Goal: Find specific page/section: Find specific page/section

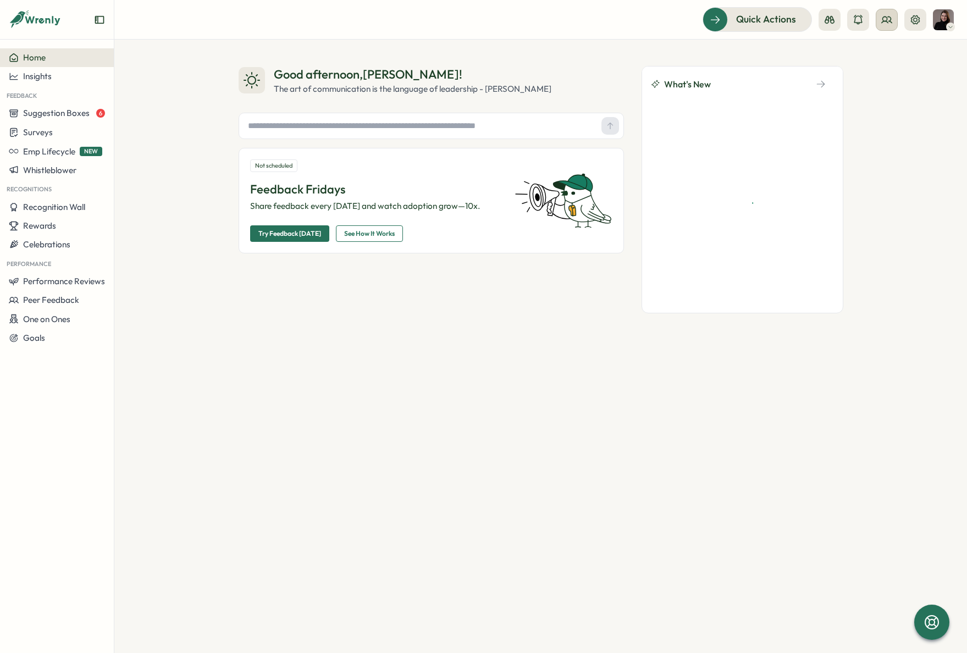
click at [890, 24] on icon at bounding box center [886, 19] width 11 height 11
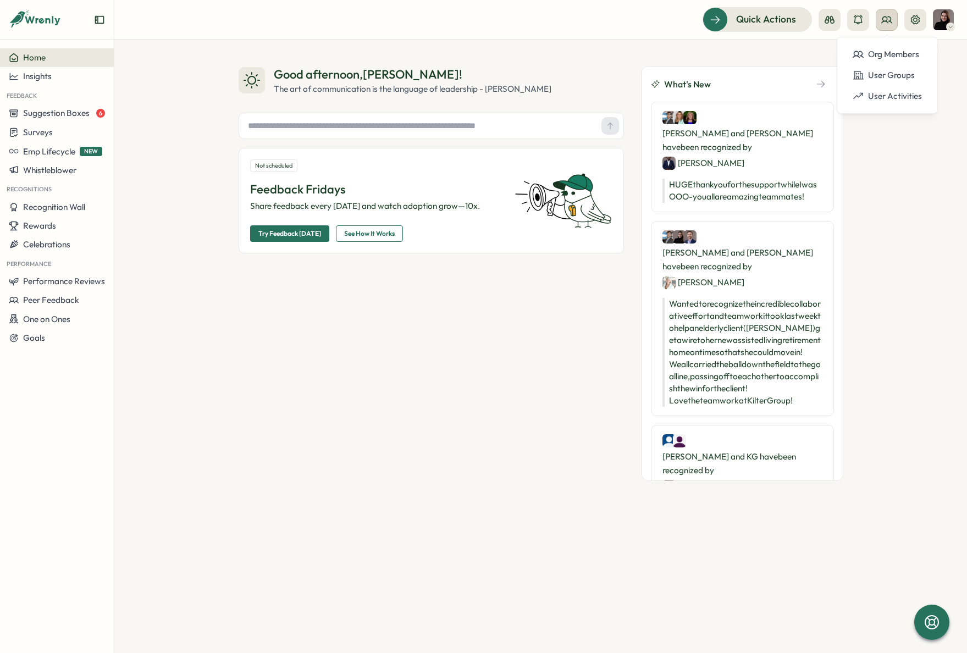
click at [883, 16] on circle at bounding box center [885, 18] width 4 height 4
click at [905, 54] on div "Org Members" at bounding box center [887, 54] width 69 height 12
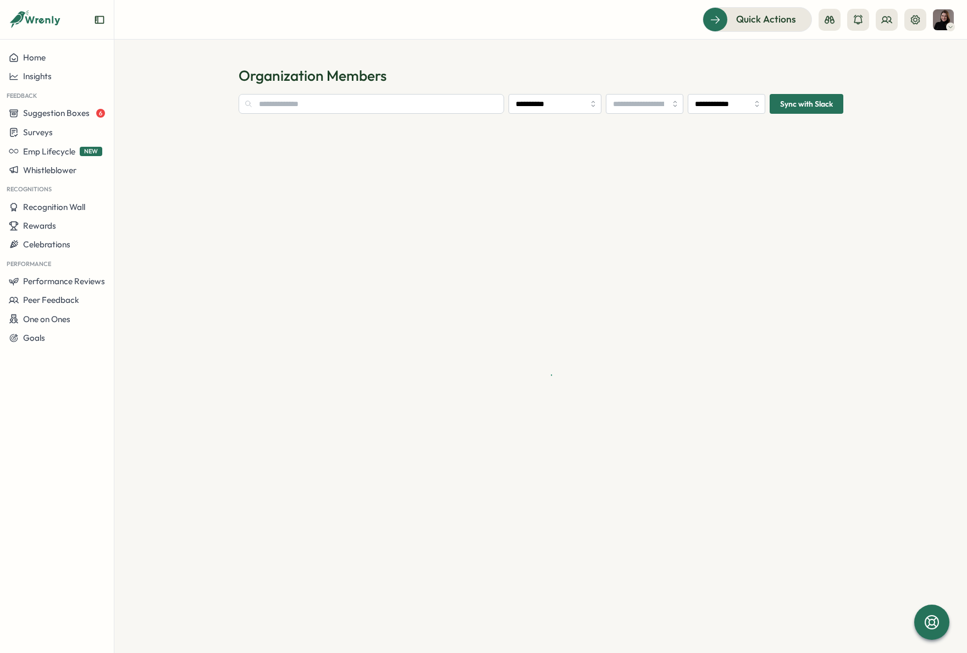
type input "**********"
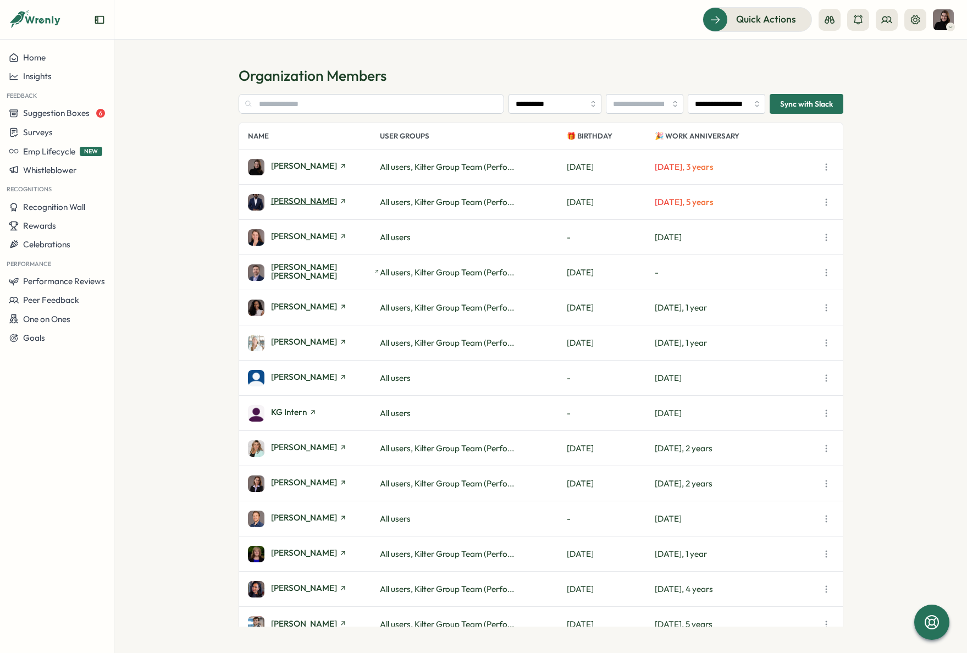
click at [291, 198] on span "[PERSON_NAME]" at bounding box center [304, 201] width 66 height 8
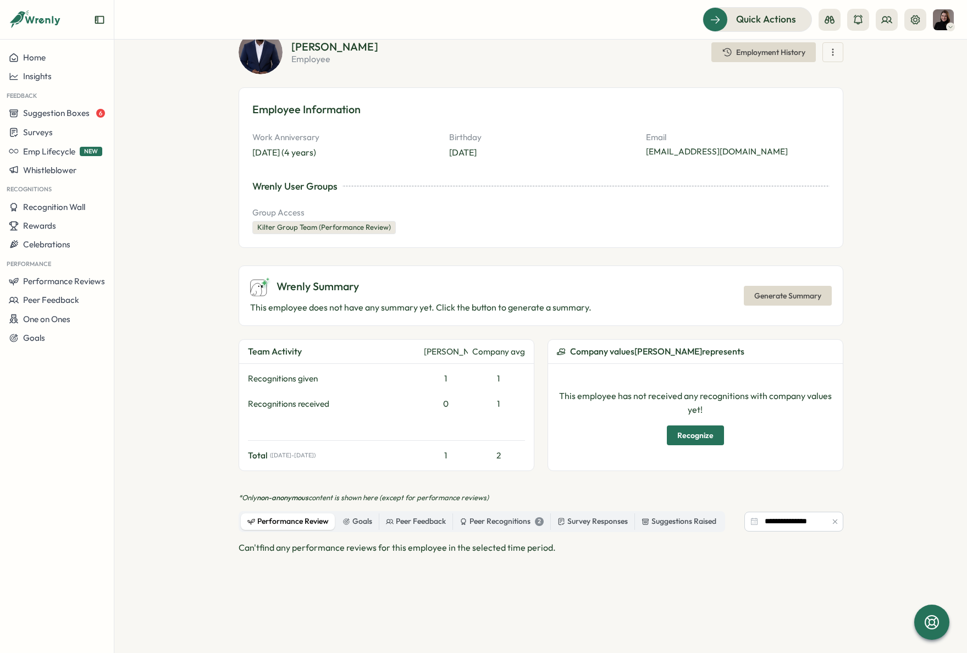
scroll to position [128, 0]
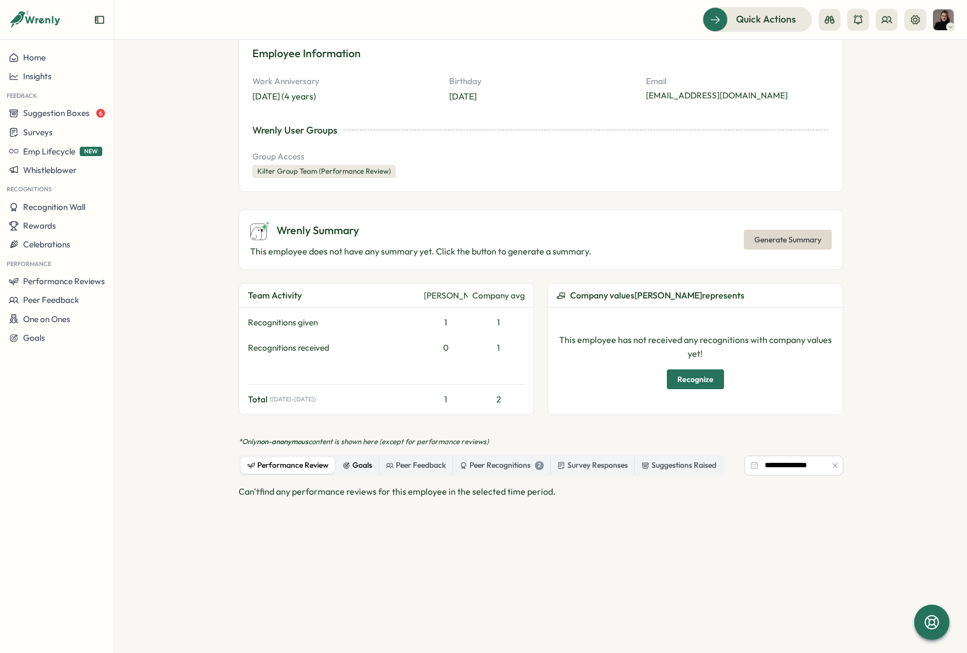
click at [356, 468] on div "Goals" at bounding box center [358, 466] width 30 height 12
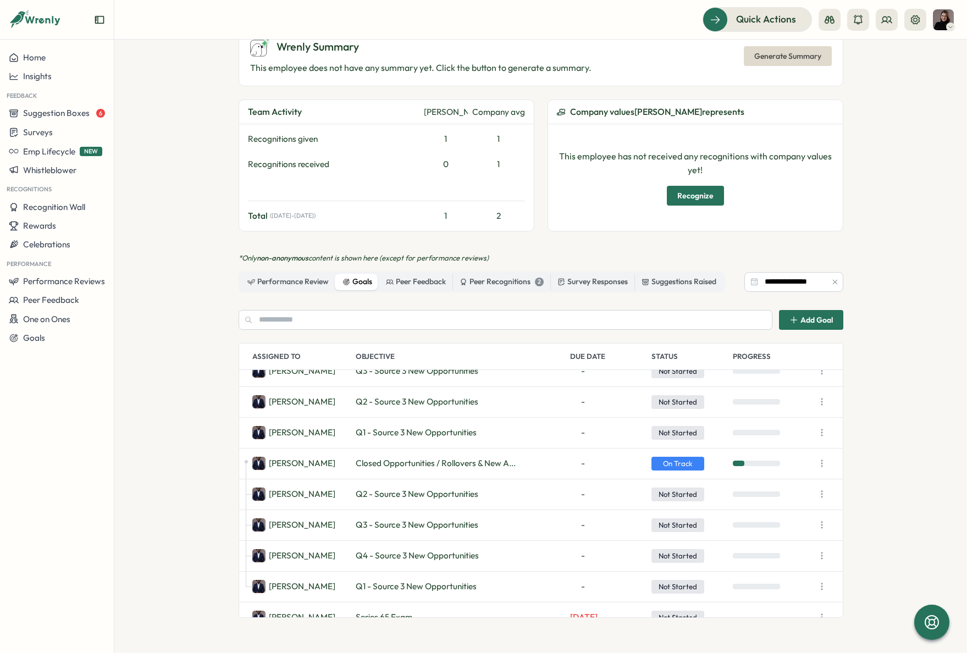
scroll to position [0, 0]
